Goal: Task Accomplishment & Management: Manage account settings

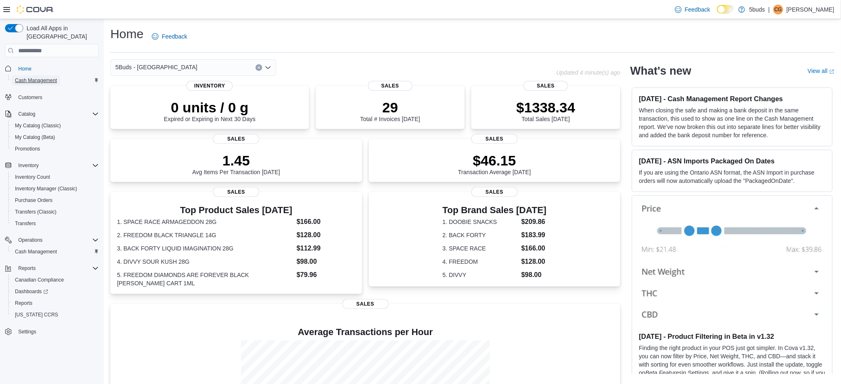
click at [38, 77] on span "Cash Management" at bounding box center [36, 80] width 42 height 7
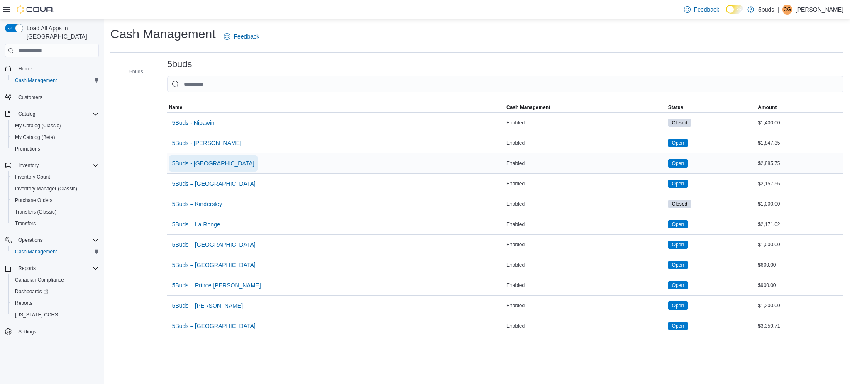
click at [195, 162] on span "5Buds - [GEOGRAPHIC_DATA]" at bounding box center [213, 163] width 82 height 8
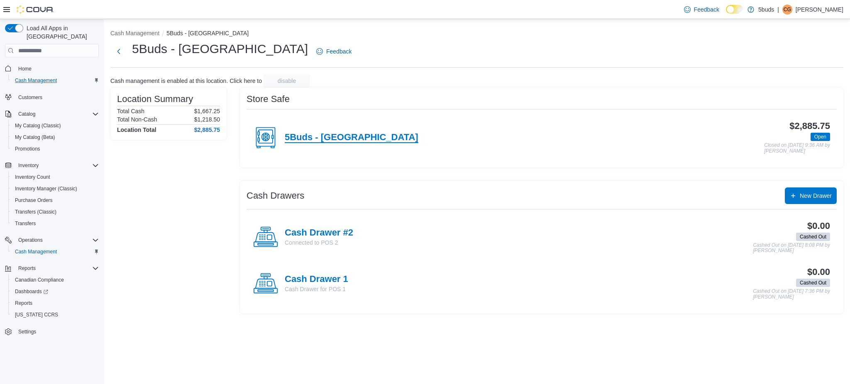
click at [339, 139] on h4 "5Buds - [GEOGRAPHIC_DATA]" at bounding box center [352, 137] width 134 height 11
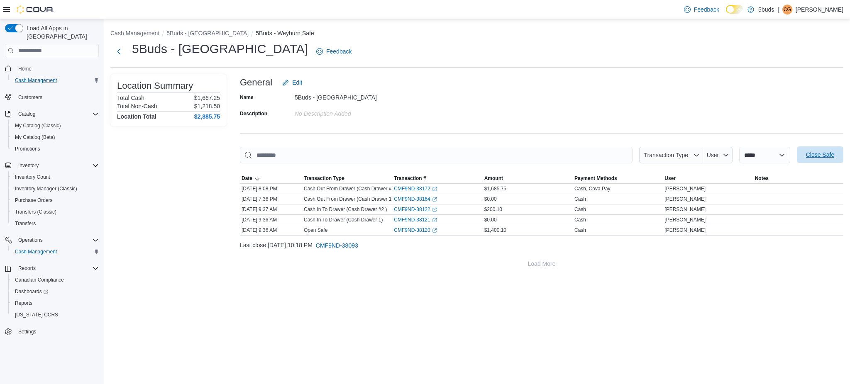
click at [824, 159] on span "Close Safe" at bounding box center [820, 155] width 37 height 17
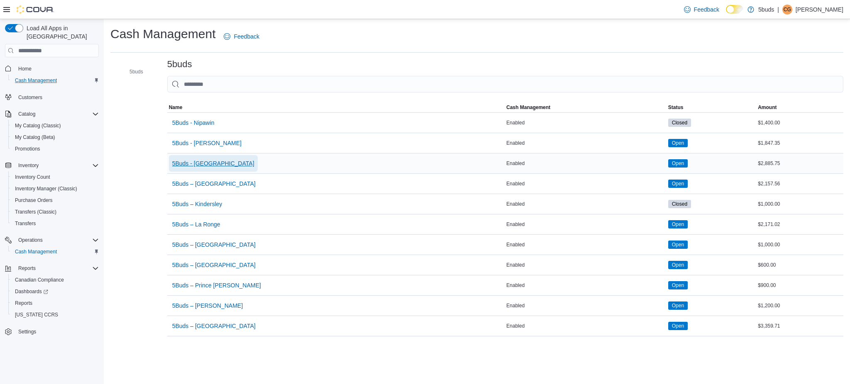
click at [214, 166] on span "5Buds - [GEOGRAPHIC_DATA]" at bounding box center [213, 163] width 82 height 8
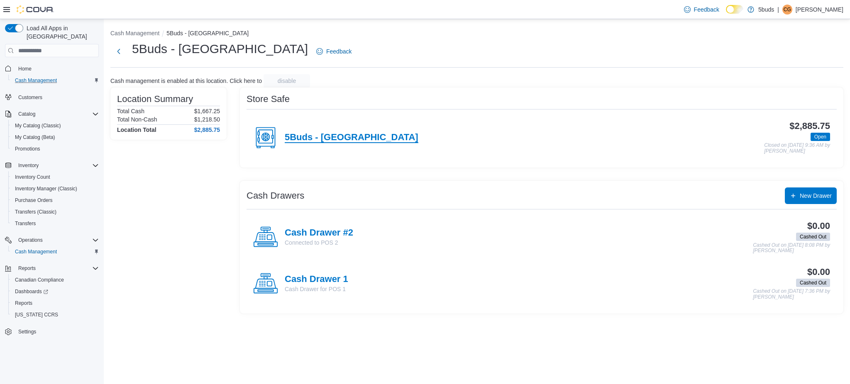
click at [299, 137] on h4 "5Buds - [GEOGRAPHIC_DATA]" at bounding box center [352, 137] width 134 height 11
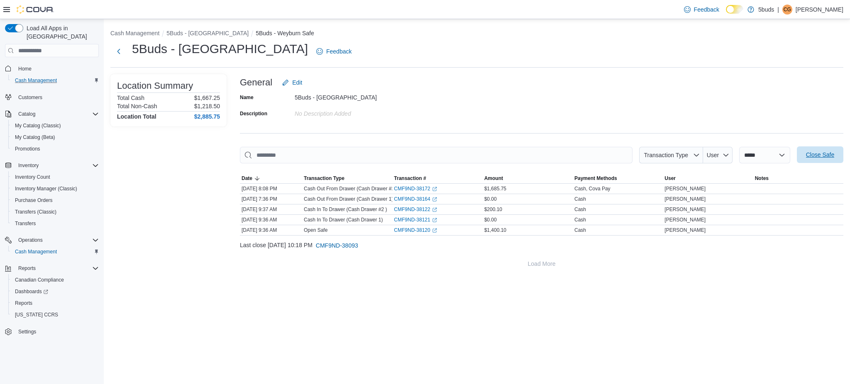
click at [814, 154] on span "Close Safe" at bounding box center [820, 155] width 28 height 8
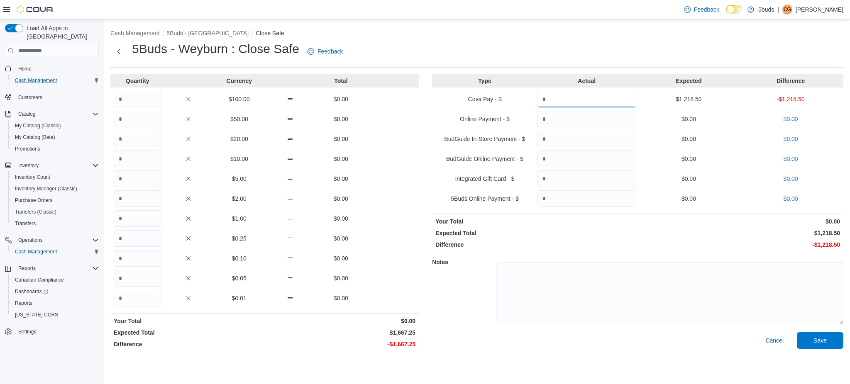
click at [562, 102] on input "Quantity" at bounding box center [586, 99] width 99 height 17
type input "*******"
click at [129, 105] on input "Quantity" at bounding box center [138, 99] width 48 height 17
click at [129, 103] on input "Quantity" at bounding box center [138, 99] width 48 height 17
type input "*"
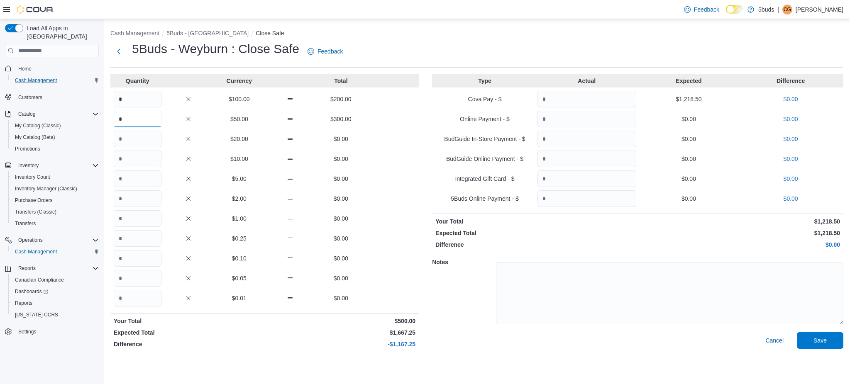
type input "*"
type input "**"
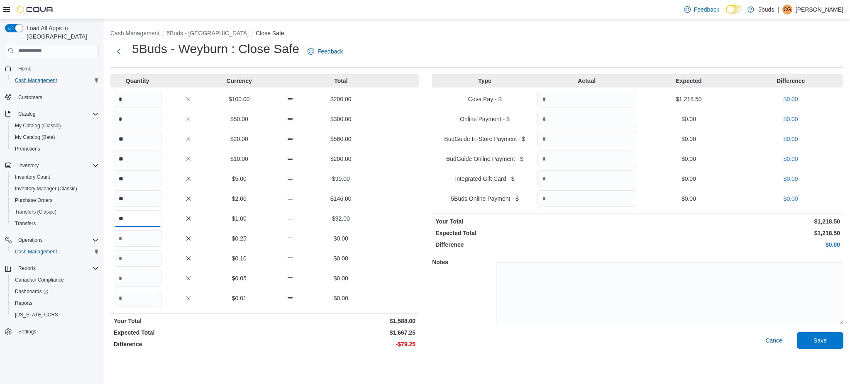
type input "**"
type input "***"
click at [818, 344] on span "Save" at bounding box center [820, 340] width 37 height 17
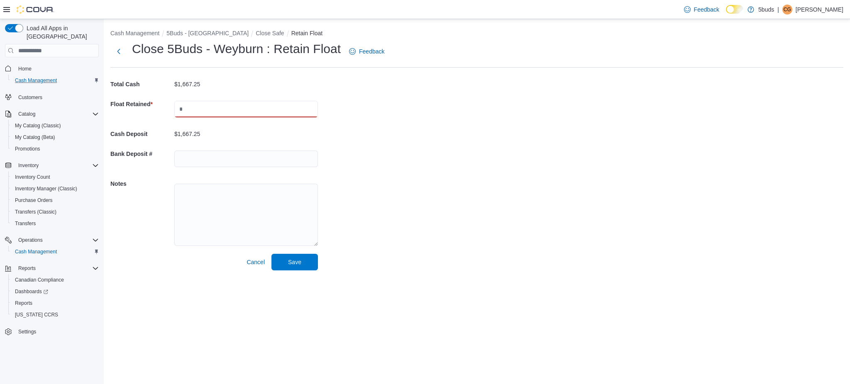
click at [205, 111] on input "text" at bounding box center [246, 109] width 144 height 17
type input "*******"
click at [294, 267] on span "Save" at bounding box center [294, 262] width 37 height 17
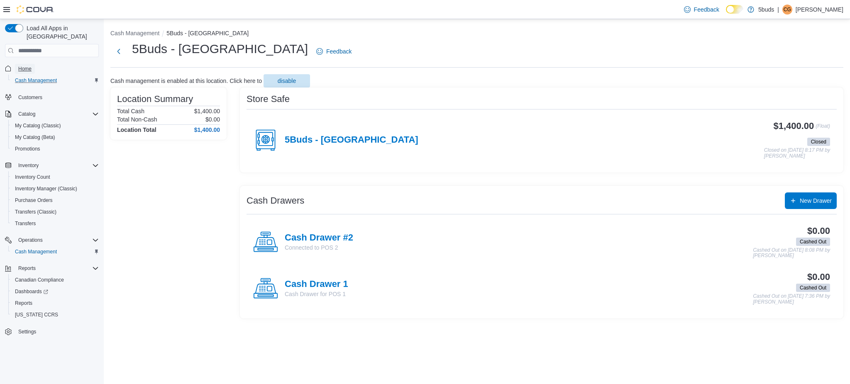
click at [28, 66] on span "Home" at bounding box center [24, 69] width 13 height 7
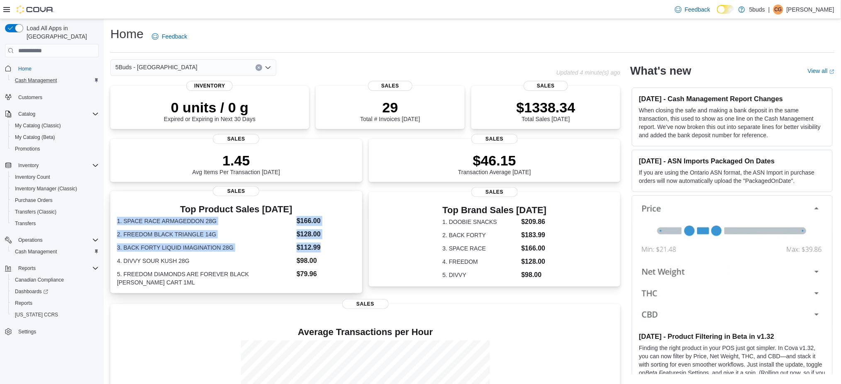
drag, startPoint x: 115, startPoint y: 219, endPoint x: 323, endPoint y: 252, distance: 210.6
click at [323, 252] on div "Top Product Sales [DATE] 1. SPACE RACE ARMAGEDDON 28G $166.00 2. FREEDOM BLACK …" at bounding box center [236, 242] width 252 height 102
copy dl "1. SPACE RACE ARMAGEDDON 28G $166.00 2. FREEDOM BLACK TRIANGLE 14G $128.00 3. B…"
click at [26, 300] on span "Reports" at bounding box center [23, 303] width 17 height 7
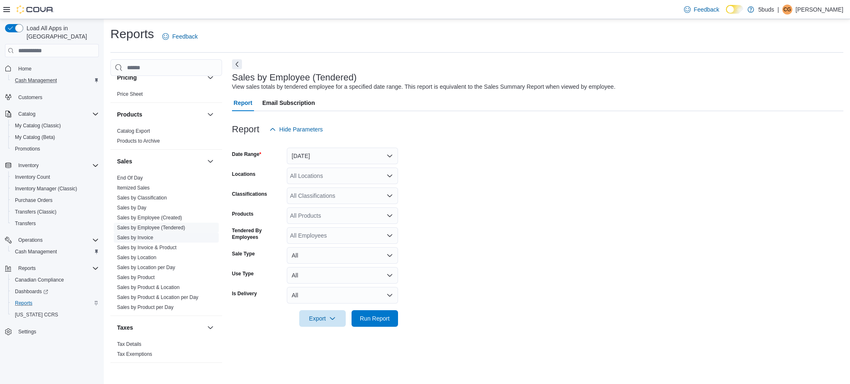
scroll to position [575, 0]
click at [139, 205] on link "Sales by Day" at bounding box center [131, 208] width 29 height 6
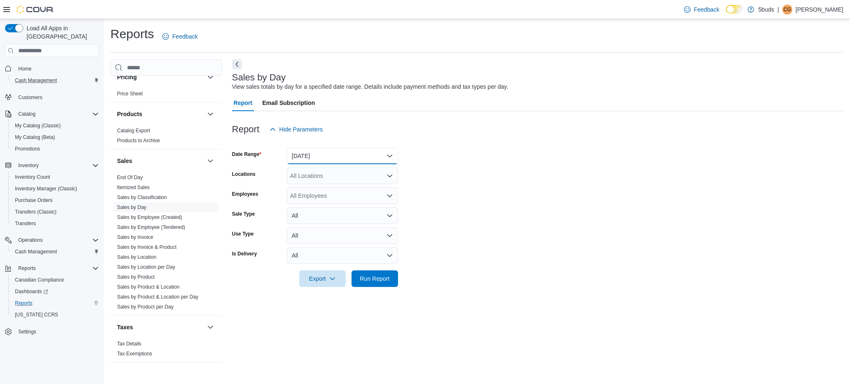
click at [314, 152] on button "[DATE]" at bounding box center [342, 156] width 111 height 17
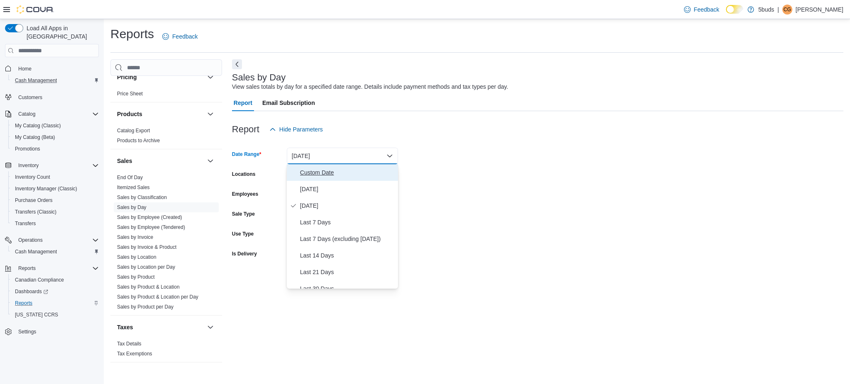
click at [329, 178] on button "Custom Date" at bounding box center [342, 172] width 111 height 17
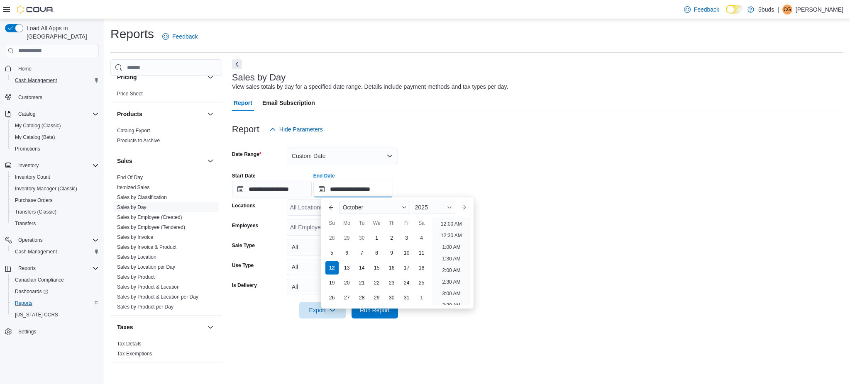
click at [393, 189] on input "**********" at bounding box center [353, 189] width 80 height 17
click at [443, 251] on li "7:00 PM" at bounding box center [451, 250] width 25 height 10
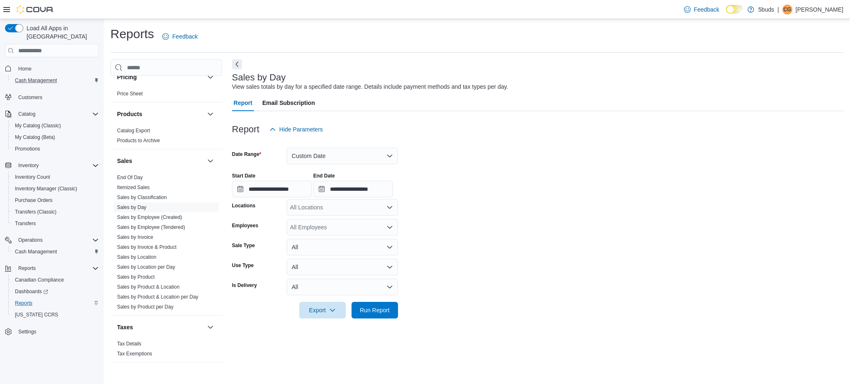
click at [351, 210] on div "All Locations" at bounding box center [342, 207] width 111 height 17
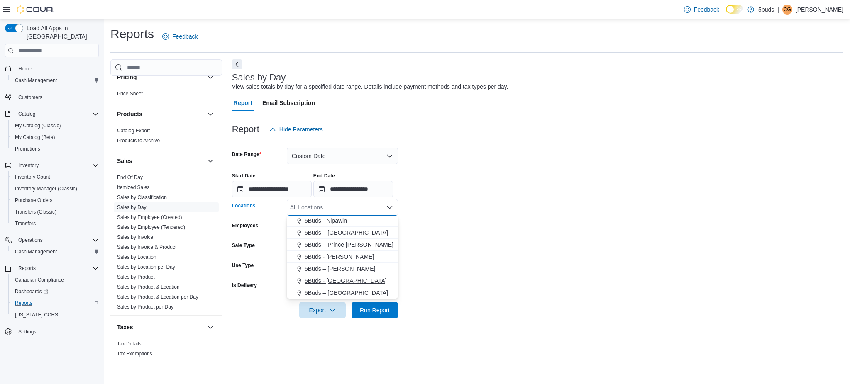
click at [342, 282] on span "5Buds - [GEOGRAPHIC_DATA]" at bounding box center [346, 281] width 82 height 8
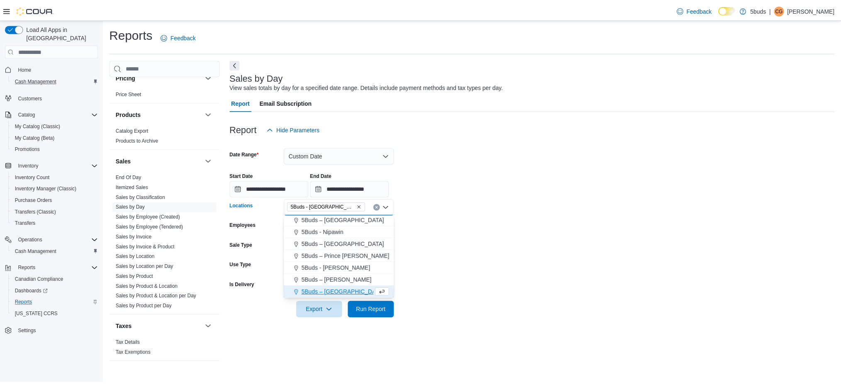
scroll to position [49, 0]
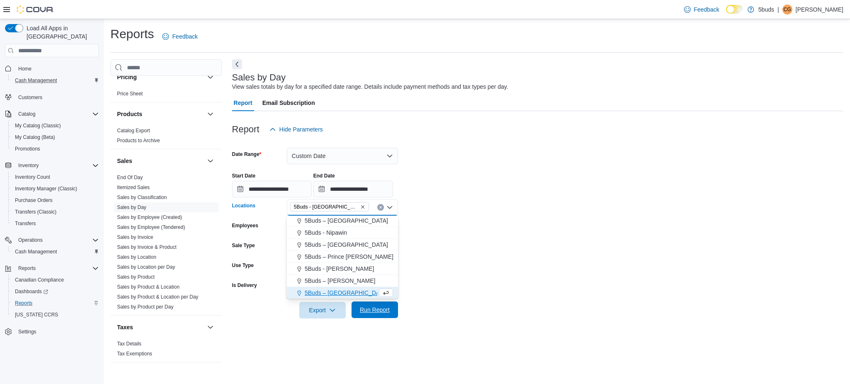
click at [395, 308] on button "Run Report" at bounding box center [375, 310] width 46 height 17
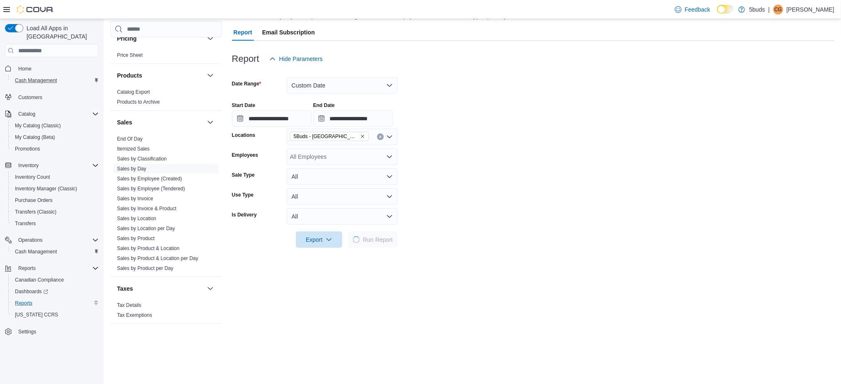
scroll to position [110, 0]
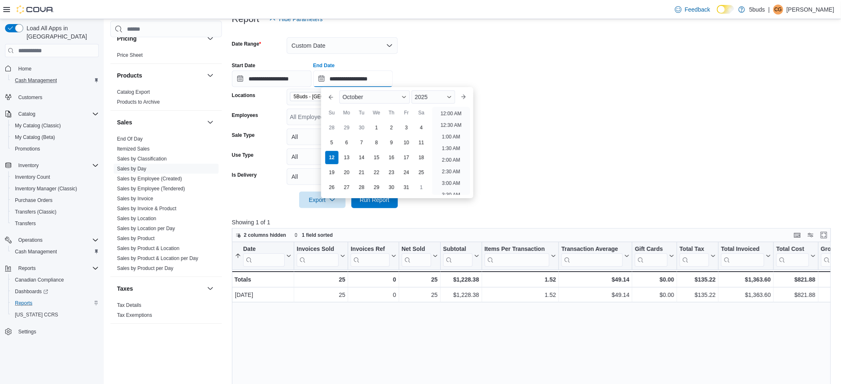
click at [387, 83] on input "**********" at bounding box center [353, 79] width 80 height 17
click at [449, 112] on li "8:00 PM" at bounding box center [451, 111] width 25 height 10
type input "**********"
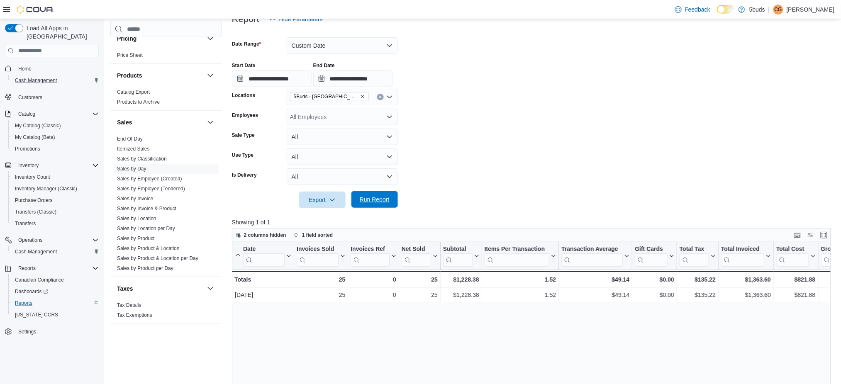
click at [369, 201] on span "Run Report" at bounding box center [375, 199] width 30 height 8
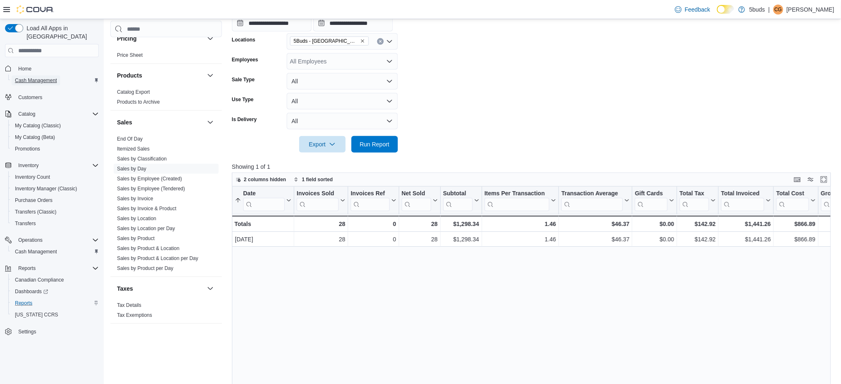
click at [48, 77] on span "Cash Management" at bounding box center [36, 80] width 42 height 7
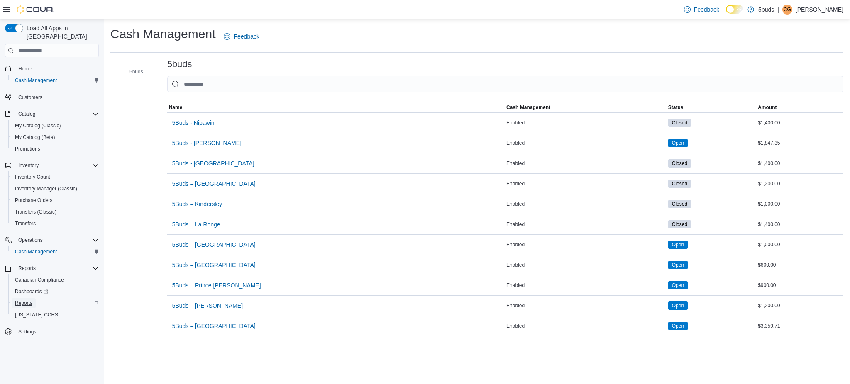
click at [27, 300] on span "Reports" at bounding box center [23, 303] width 17 height 7
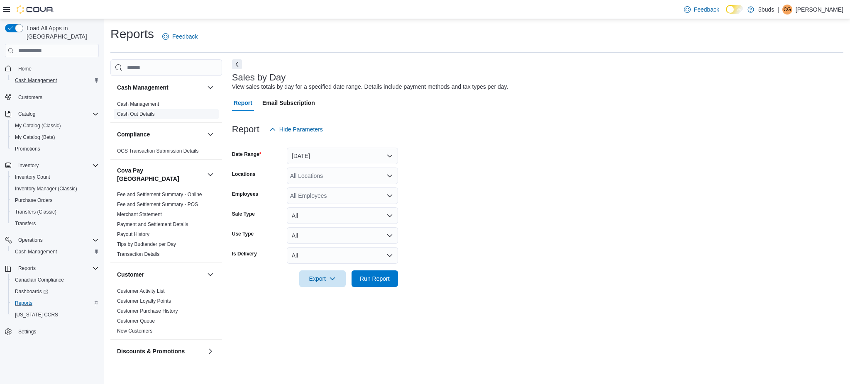
click at [138, 116] on link "Cash Out Details" at bounding box center [136, 114] width 38 height 6
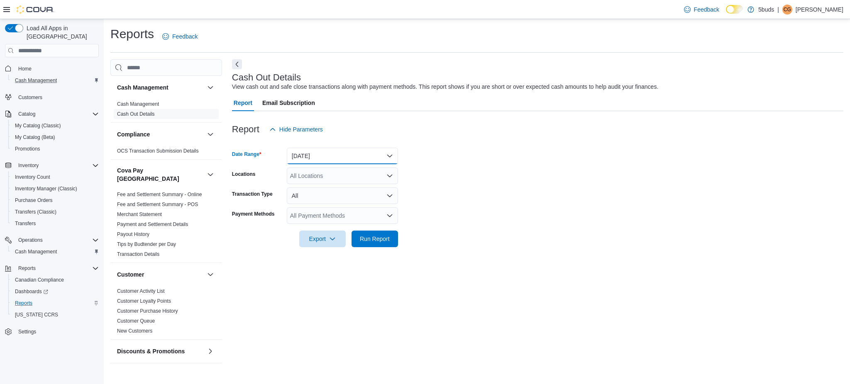
click at [327, 154] on button "[DATE]" at bounding box center [342, 156] width 111 height 17
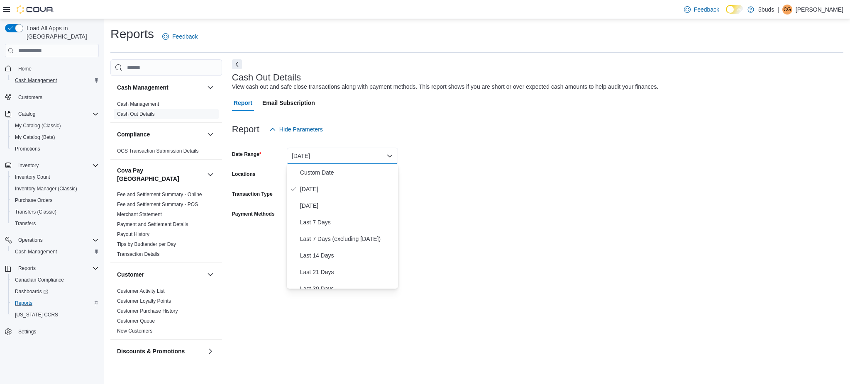
drag, startPoint x: 506, startPoint y: 182, endPoint x: 345, endPoint y: 162, distance: 162.2
click at [499, 182] on form "Date Range [DATE] Locations All Locations Transaction Type All Payment Methods …" at bounding box center [537, 193] width 611 height 110
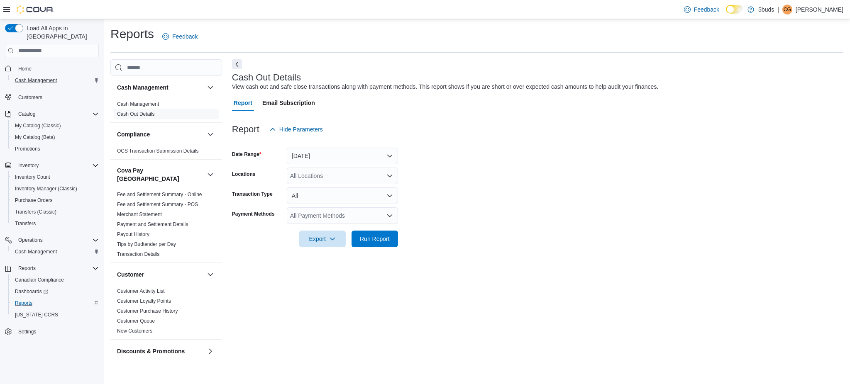
click at [329, 172] on div "All Locations" at bounding box center [342, 176] width 111 height 17
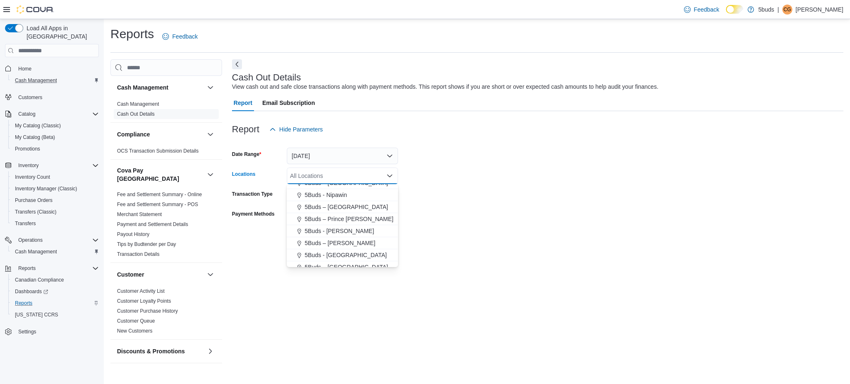
drag, startPoint x: 349, startPoint y: 254, endPoint x: 559, endPoint y: 259, distance: 210.1
click at [362, 253] on div "5Buds - [GEOGRAPHIC_DATA]" at bounding box center [342, 255] width 101 height 8
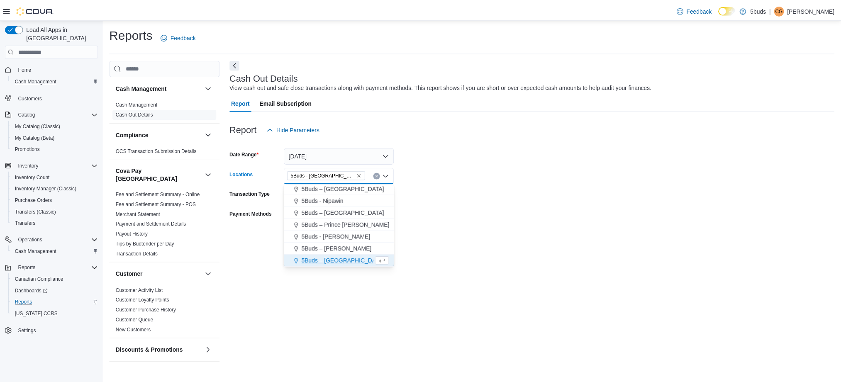
scroll to position [49, 0]
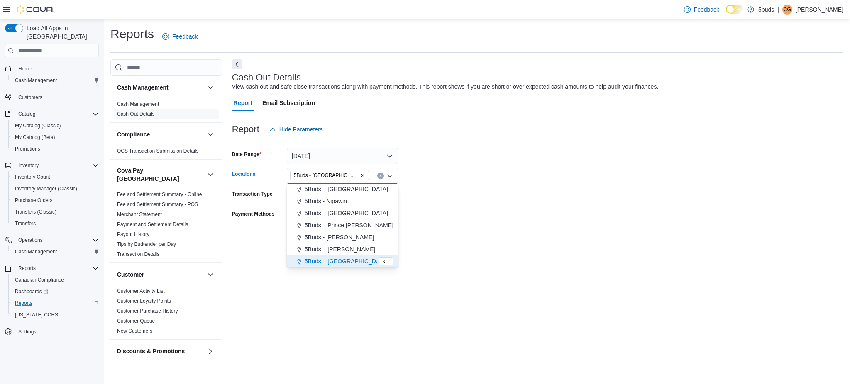
click at [550, 264] on div "Cash Out Details View cash out and safe close transactions along with payment m…" at bounding box center [537, 211] width 611 height 305
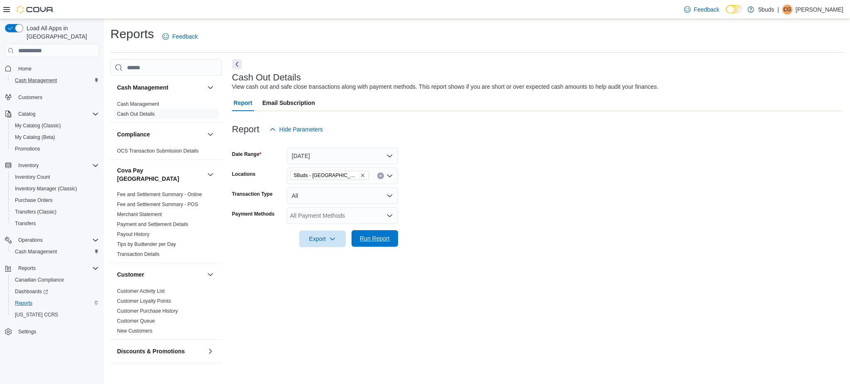
click at [376, 242] on span "Run Report" at bounding box center [375, 238] width 30 height 8
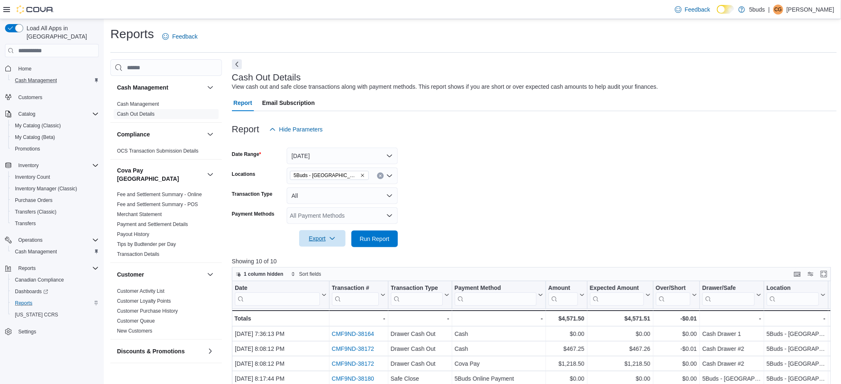
click at [325, 243] on span "Export" at bounding box center [322, 238] width 37 height 17
drag, startPoint x: 325, startPoint y: 254, endPoint x: 366, endPoint y: 237, distance: 43.9
click at [326, 254] on span "Export to Excel" at bounding box center [323, 255] width 37 height 7
click at [805, 9] on p "[PERSON_NAME]" at bounding box center [811, 10] width 48 height 10
click at [784, 84] on span "Sign Out" at bounding box center [781, 81] width 22 height 8
